Goal: Information Seeking & Learning: Check status

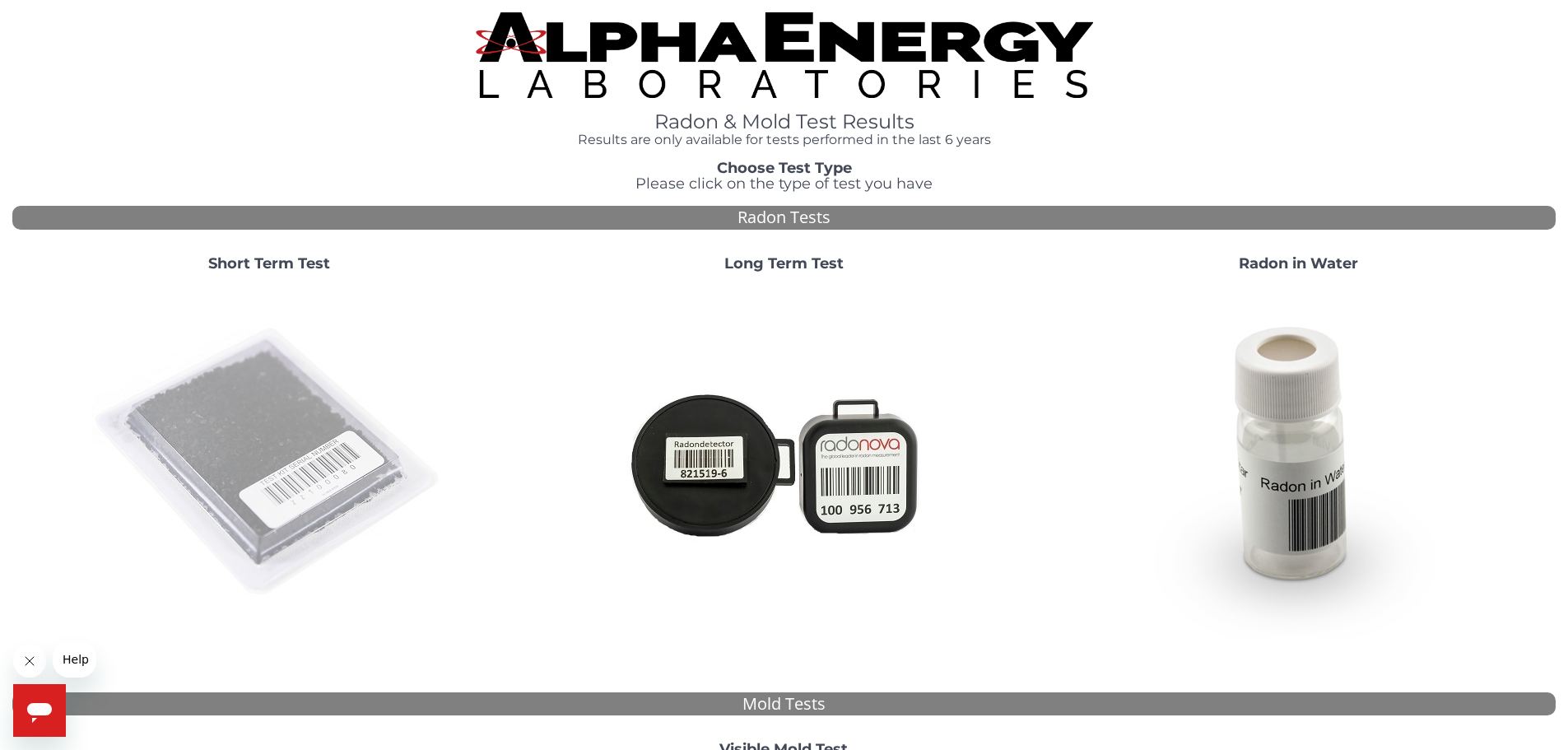
click at [357, 447] on img at bounding box center [269, 462] width 354 height 354
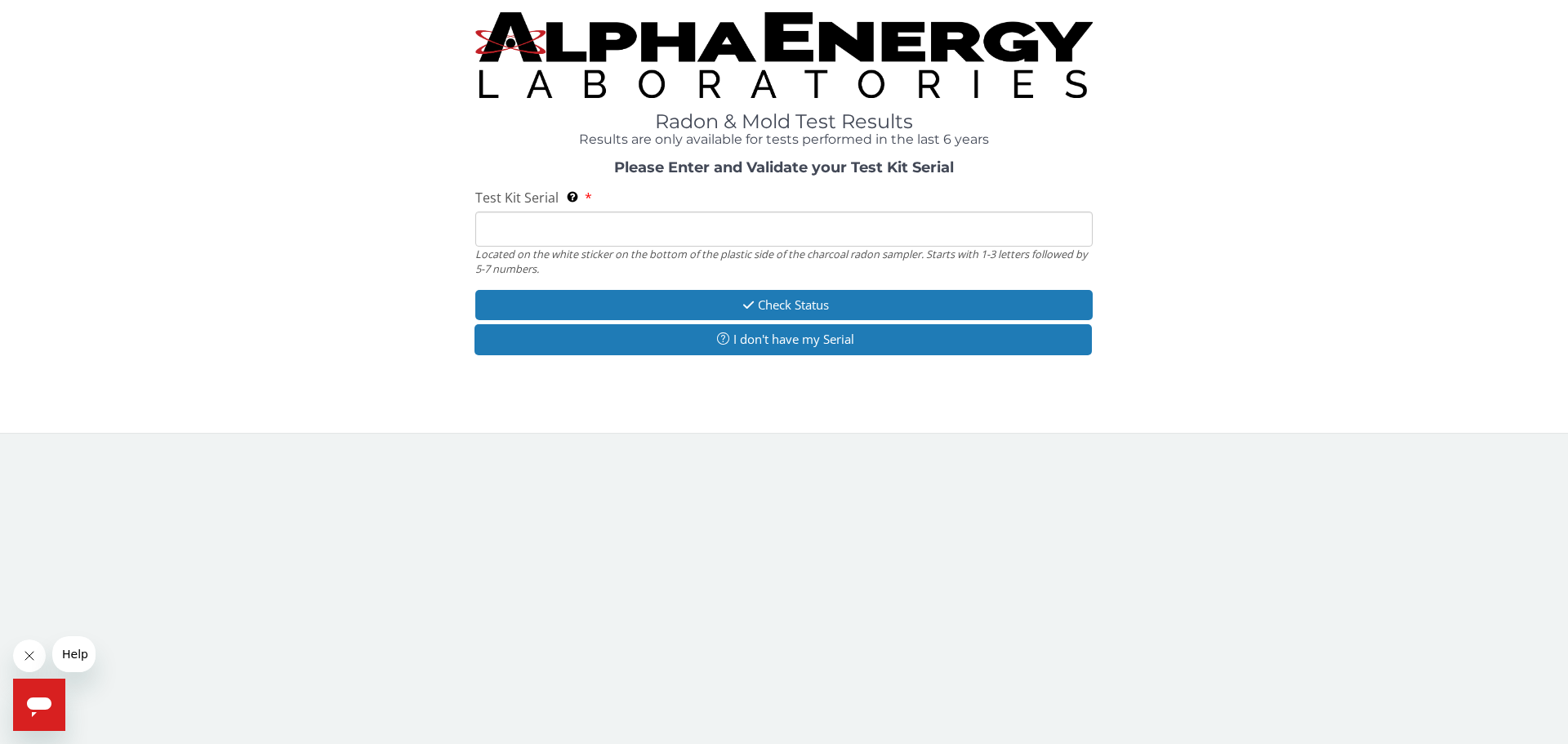
click at [583, 237] on input "Test Kit Serial Located on the white sticker on the bottom of the plastic side …" at bounding box center [784, 229] width 618 height 35
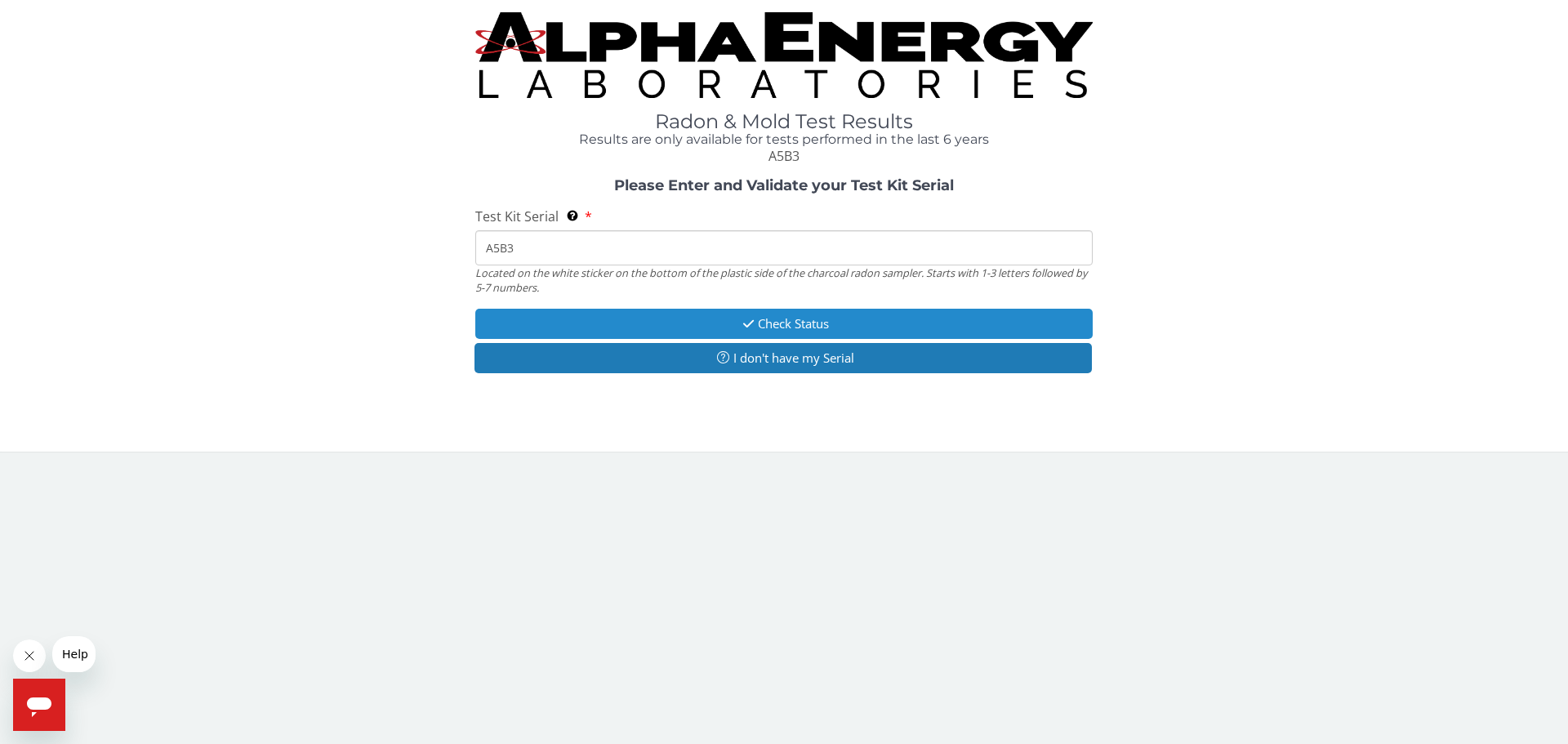
type input "A5B3"
click at [666, 326] on button "Check Status" at bounding box center [784, 323] width 618 height 30
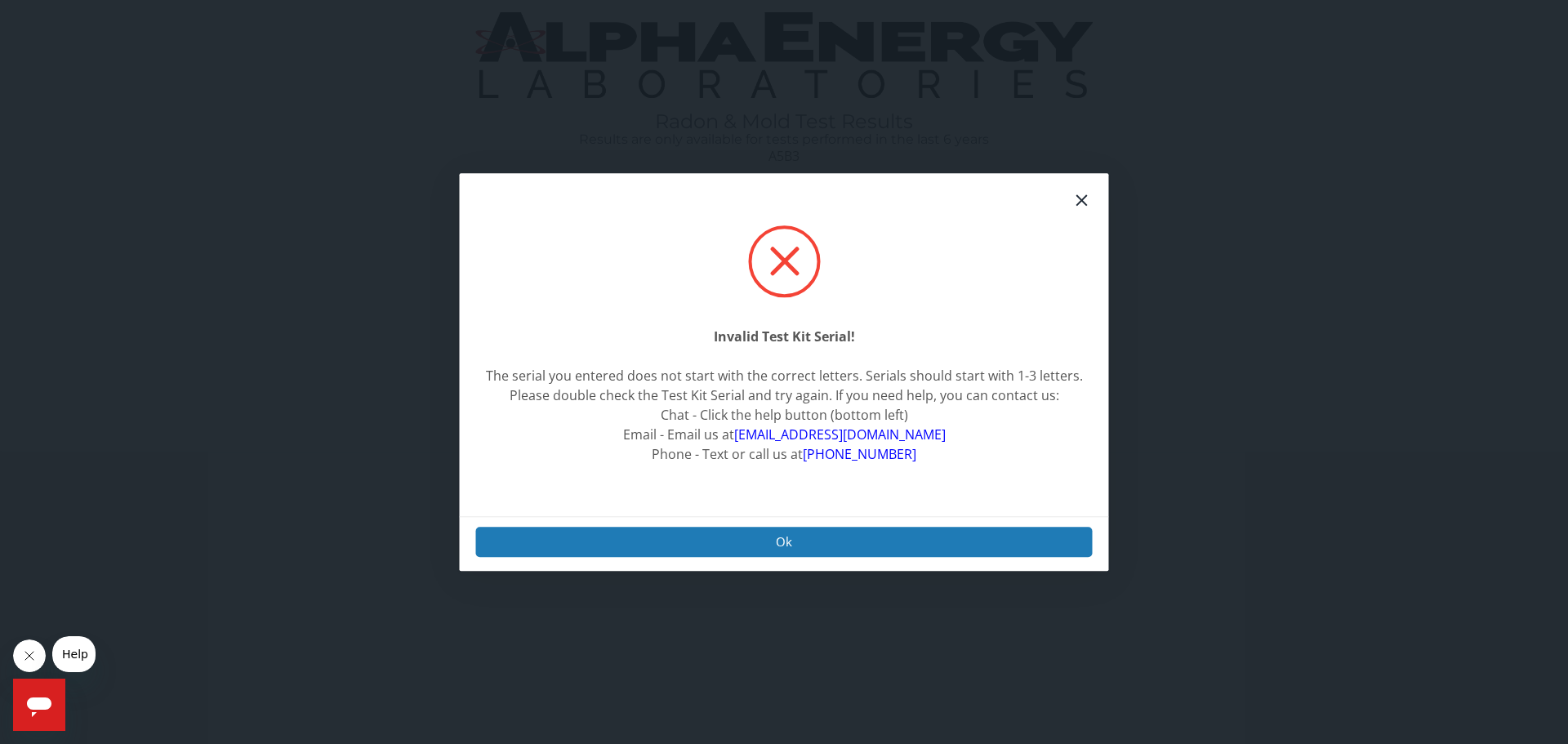
click at [801, 557] on div "Ok" at bounding box center [784, 543] width 649 height 54
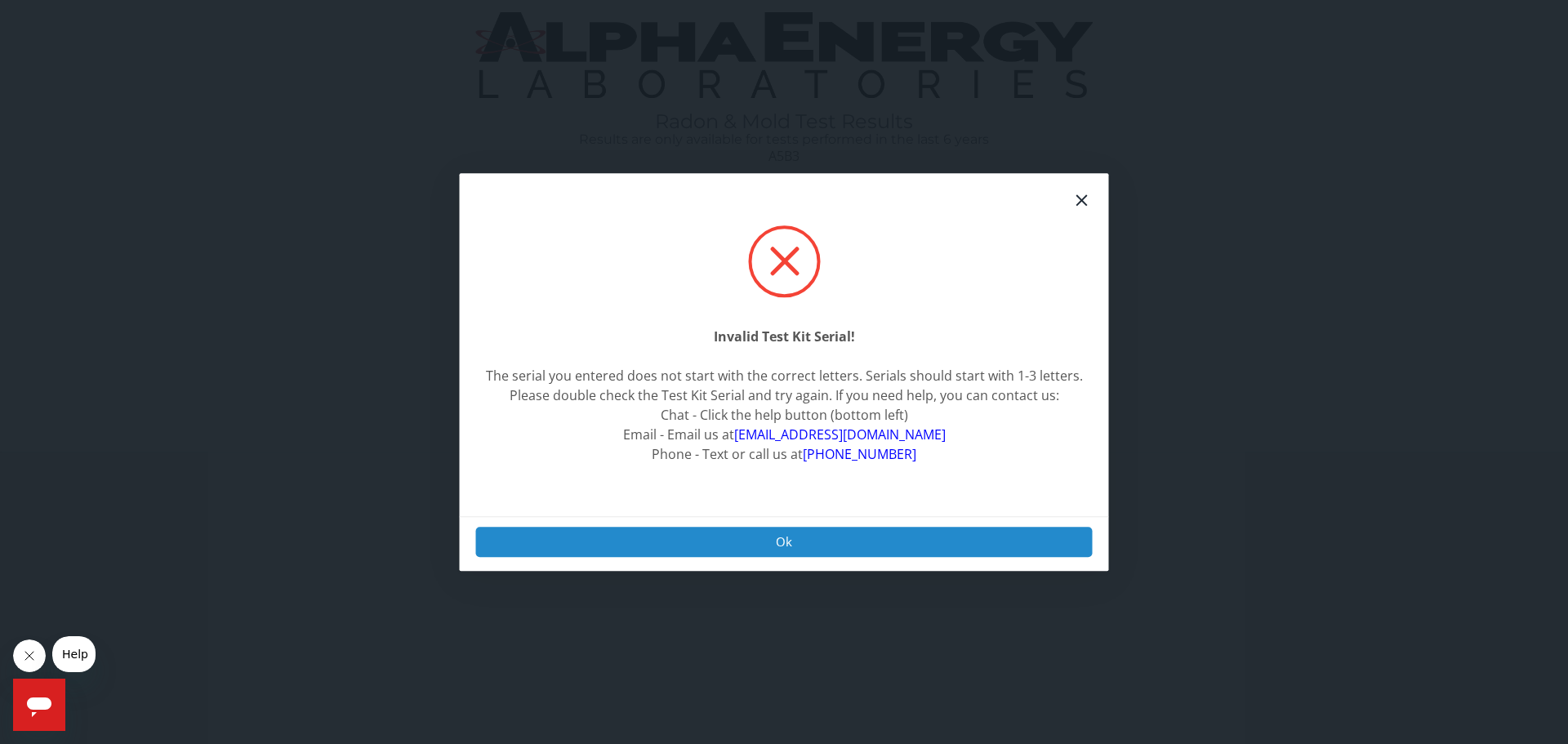
click at [804, 553] on button "Ok" at bounding box center [784, 542] width 617 height 30
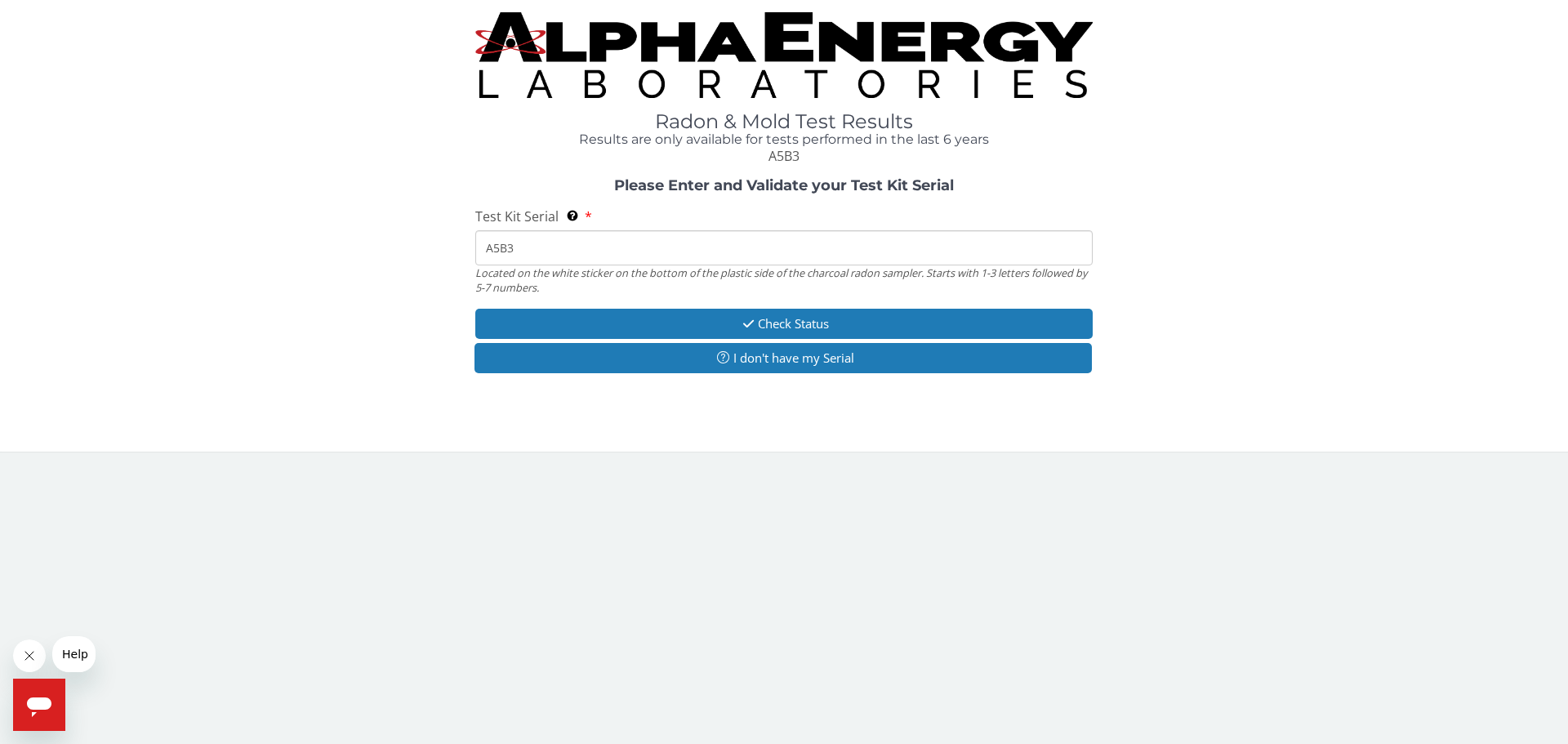
click at [810, 543] on button "Ok" at bounding box center [792, 557] width 555 height 28
click at [699, 65] on img at bounding box center [784, 55] width 618 height 86
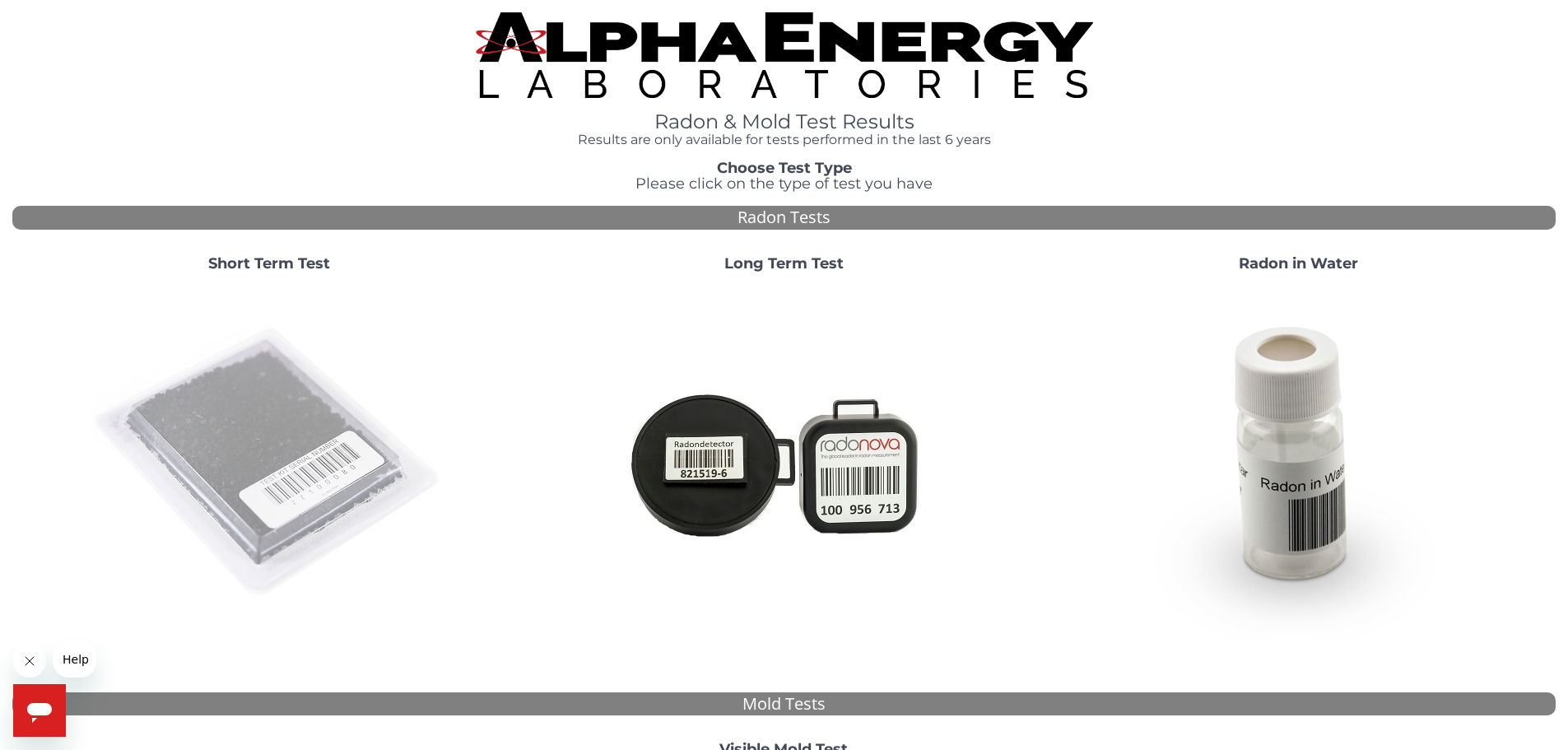
click at [322, 435] on img at bounding box center [269, 462] width 354 height 354
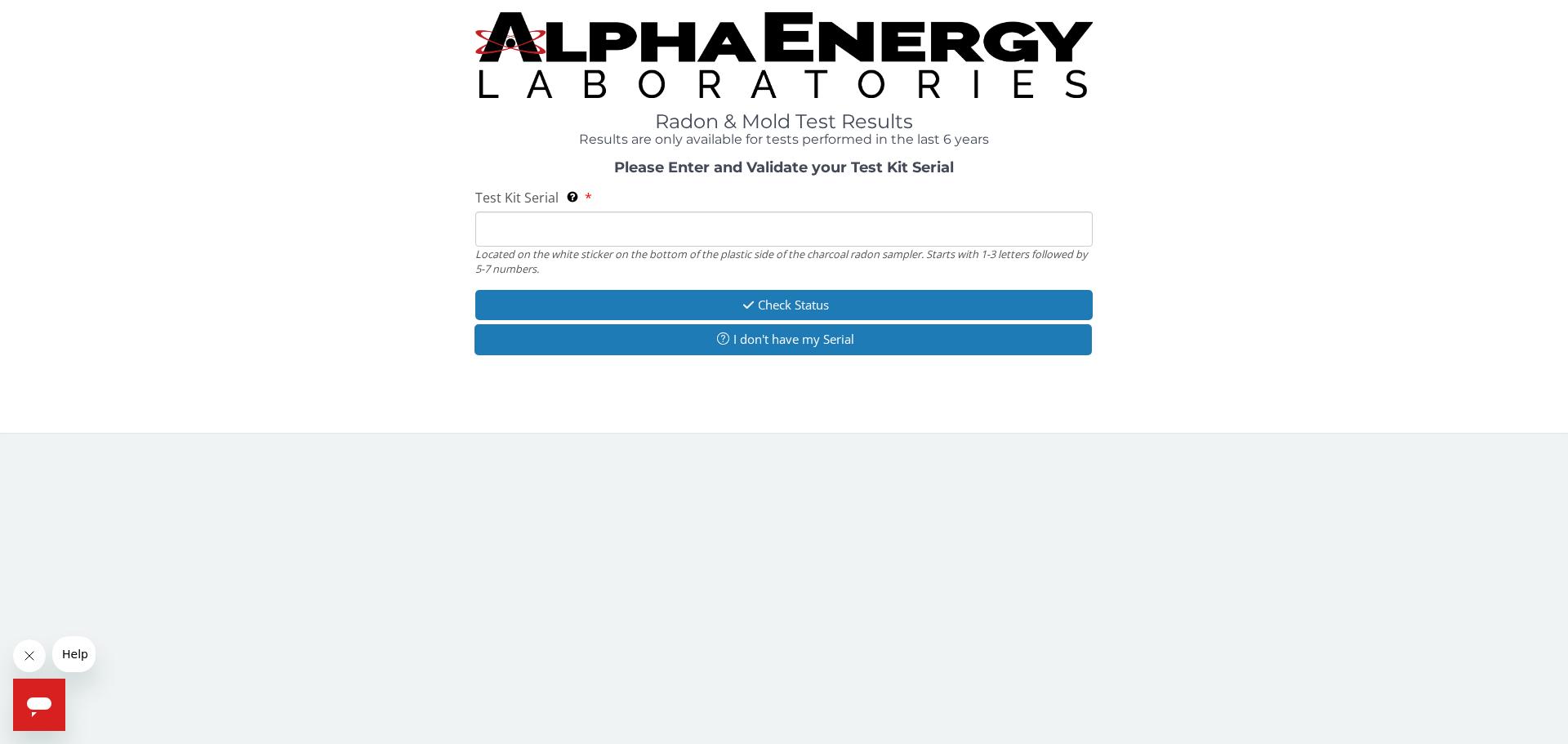
click at [614, 245] on input "Test Kit Serial Located on the white sticker on the bottom of the plastic side …" at bounding box center [784, 229] width 618 height 35
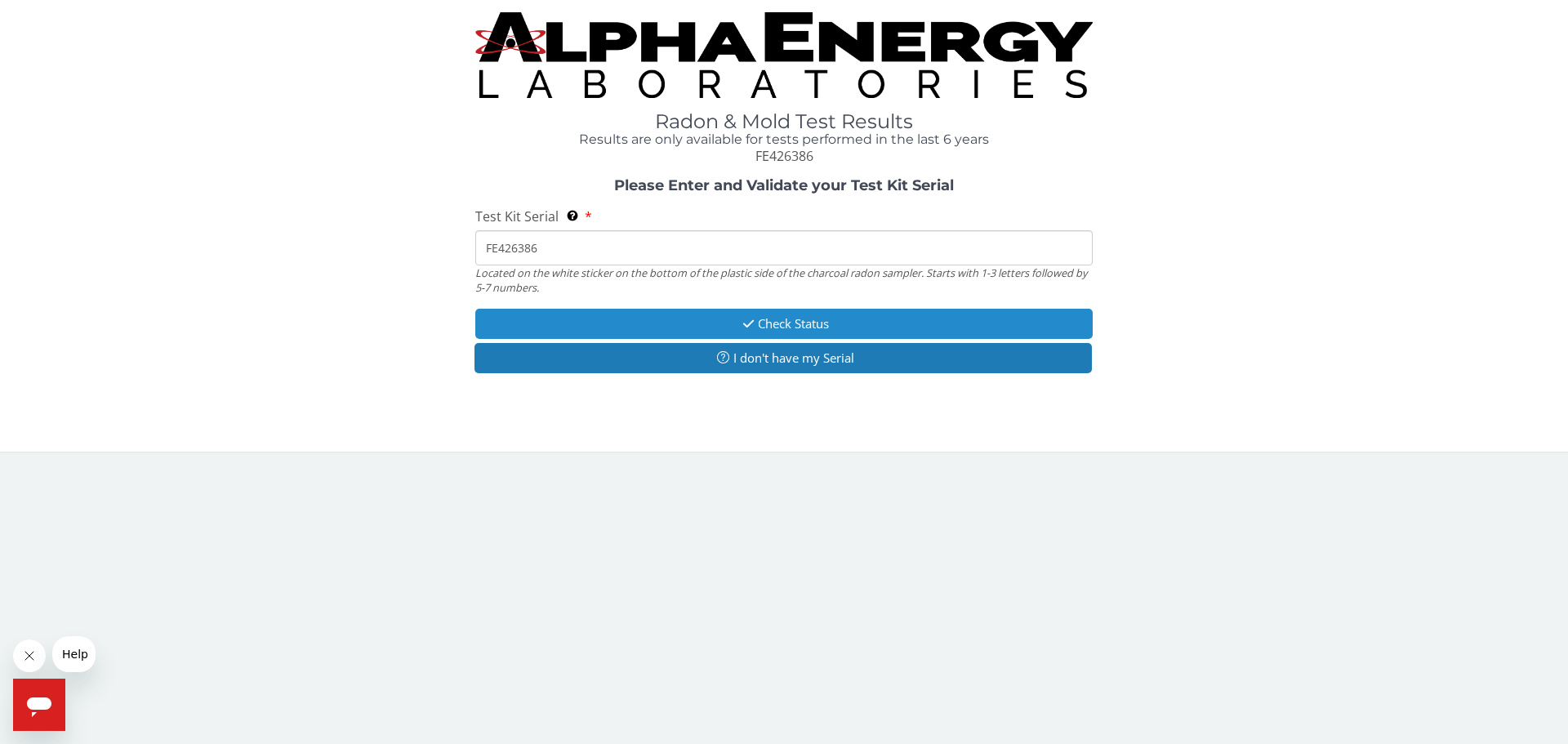
type input "FE426386"
click at [637, 312] on button "Check Status" at bounding box center [784, 323] width 618 height 30
